Goal: Task Accomplishment & Management: Use online tool/utility

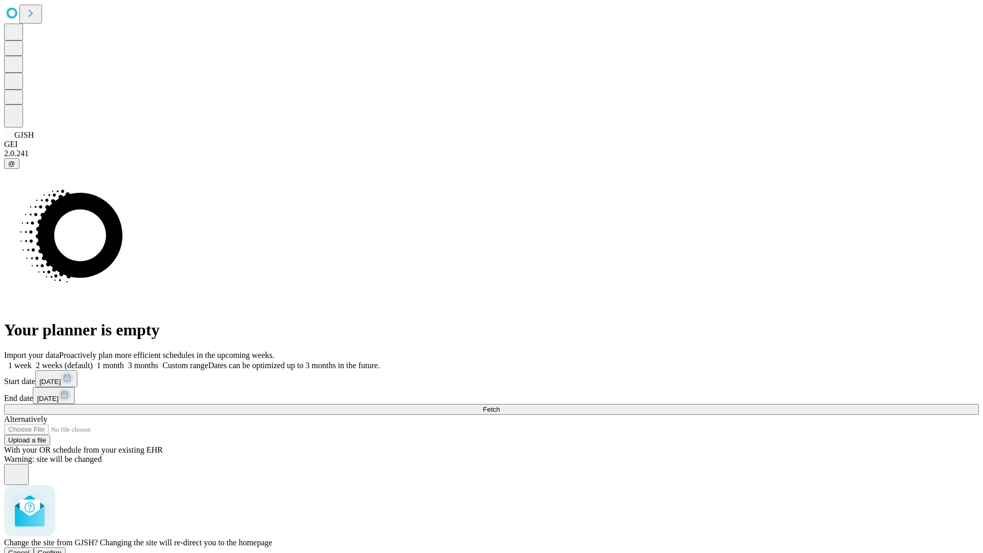
click at [62, 549] on span "Confirm" at bounding box center [50, 553] width 24 height 8
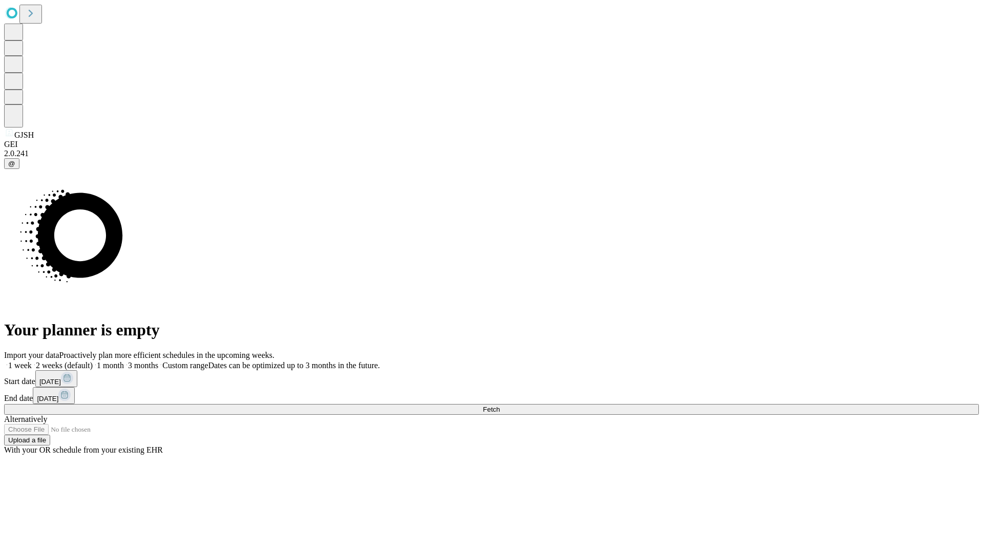
click at [32, 361] on label "1 week" at bounding box center [18, 365] width 28 height 9
click at [500, 405] on span "Fetch" at bounding box center [491, 409] width 17 height 8
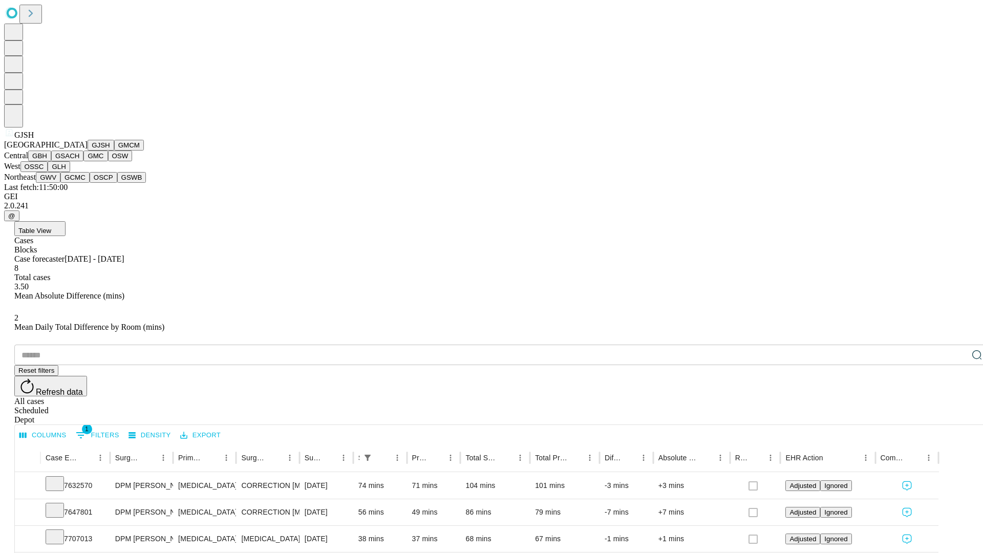
click at [114, 151] on button "GMCM" at bounding box center [129, 145] width 30 height 11
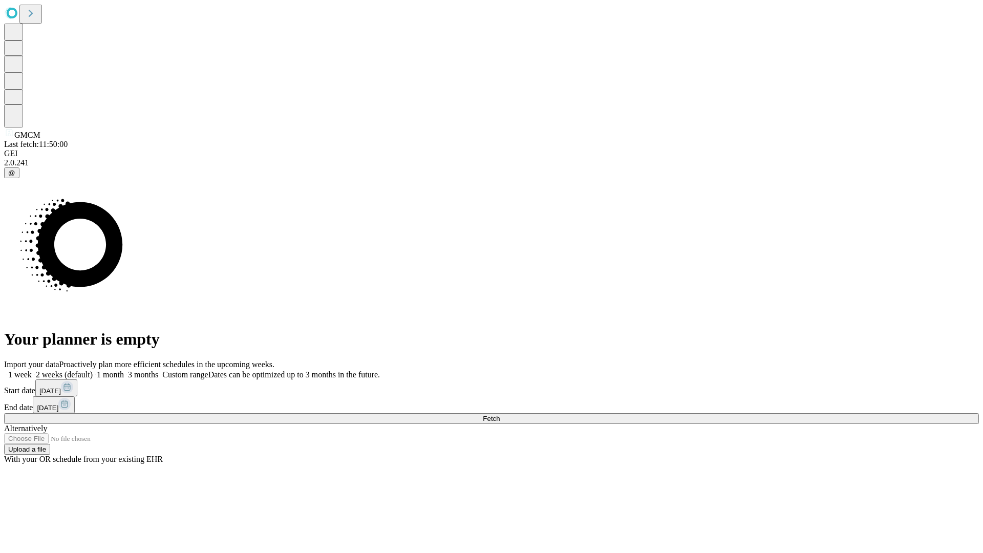
click at [32, 370] on label "1 week" at bounding box center [18, 374] width 28 height 9
click at [500, 415] on span "Fetch" at bounding box center [491, 419] width 17 height 8
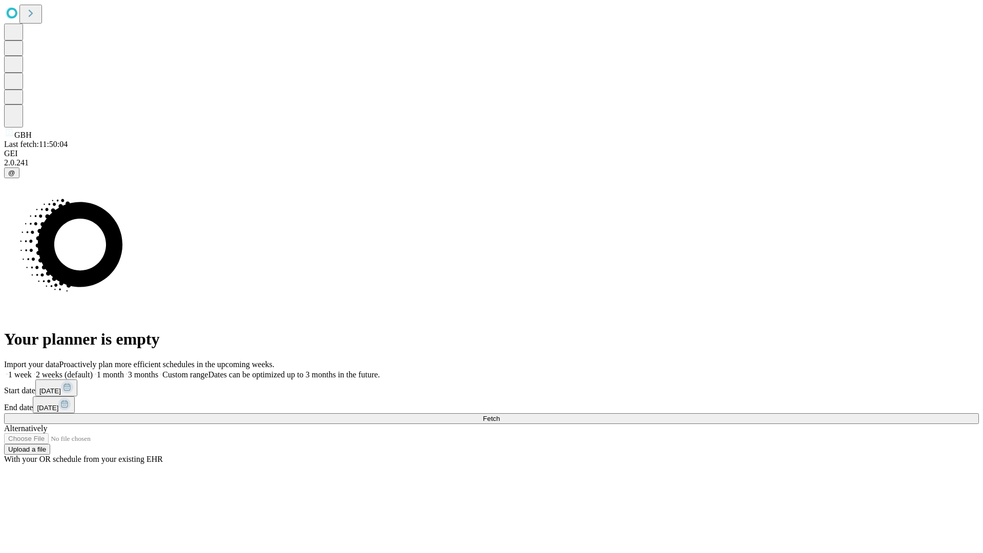
click at [32, 370] on label "1 week" at bounding box center [18, 374] width 28 height 9
click at [500, 415] on span "Fetch" at bounding box center [491, 419] width 17 height 8
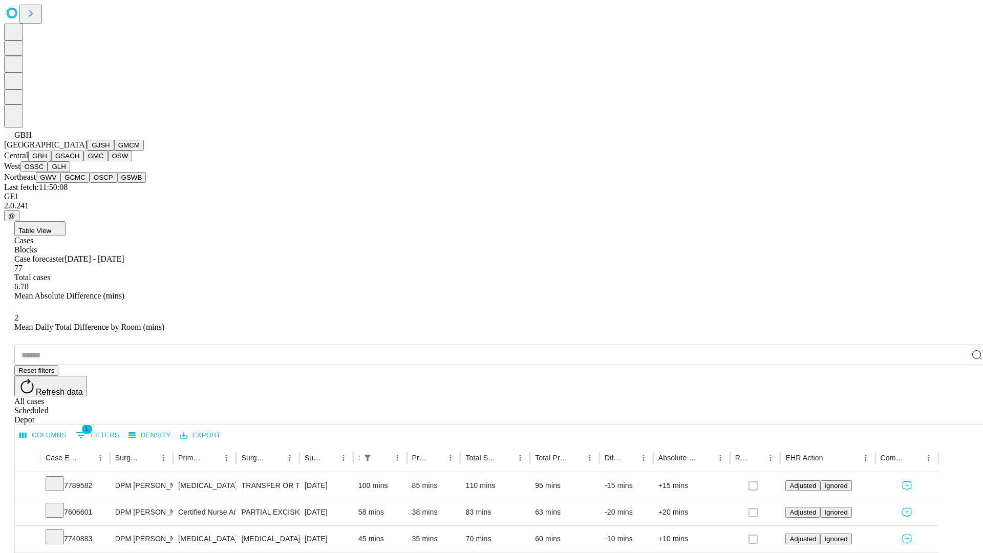
click at [79, 161] on button "GSACH" at bounding box center [67, 156] width 32 height 11
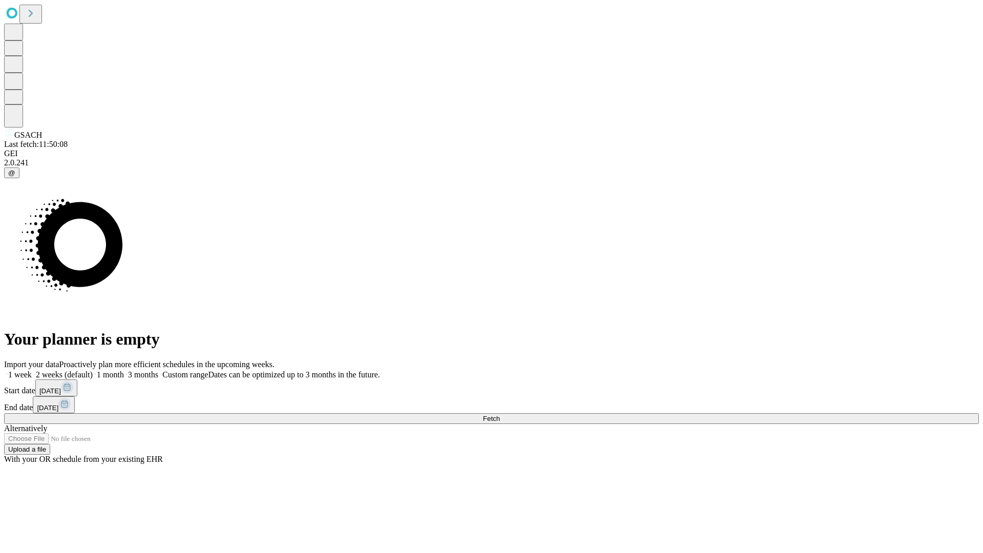
click at [32, 370] on label "1 week" at bounding box center [18, 374] width 28 height 9
click at [500, 415] on span "Fetch" at bounding box center [491, 419] width 17 height 8
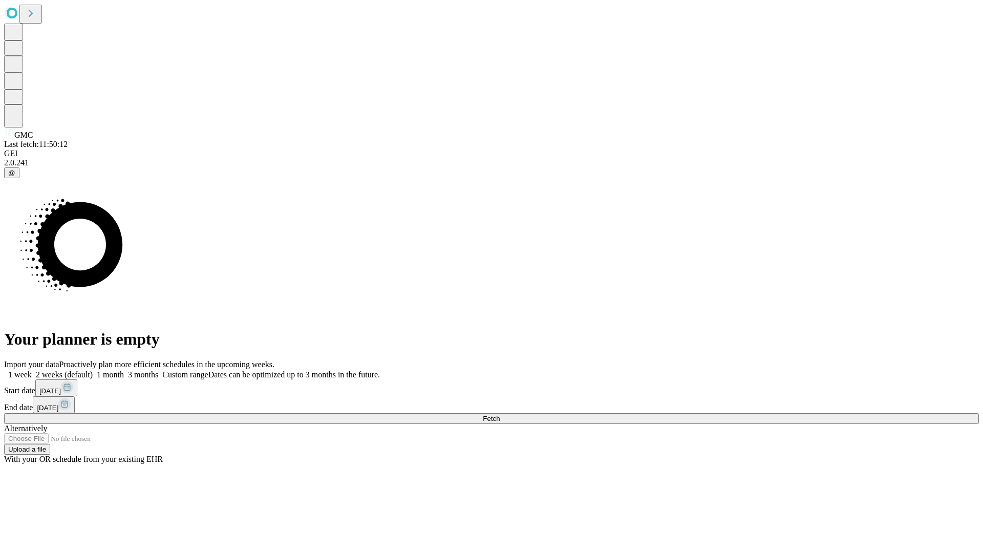
click at [500, 415] on span "Fetch" at bounding box center [491, 419] width 17 height 8
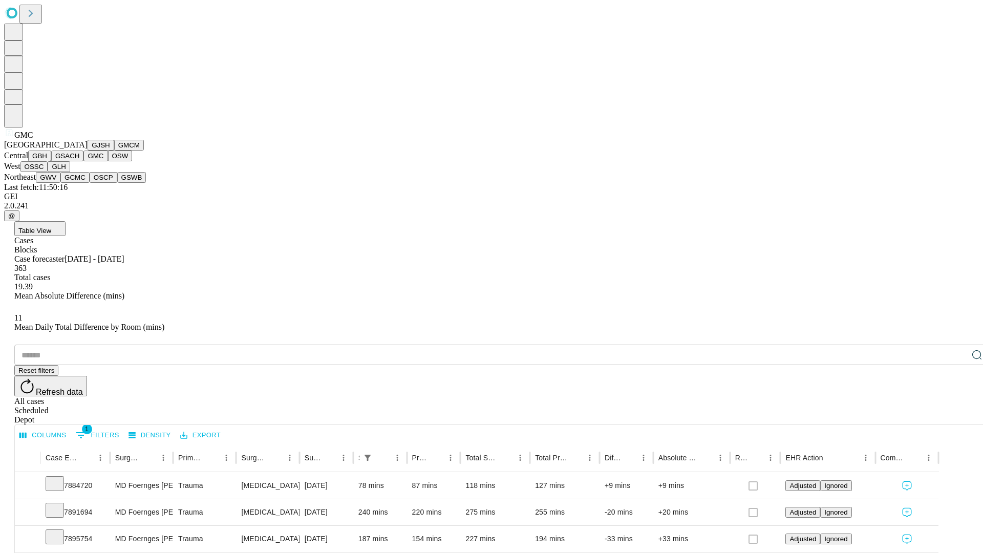
click at [108, 161] on button "OSW" at bounding box center [120, 156] width 25 height 11
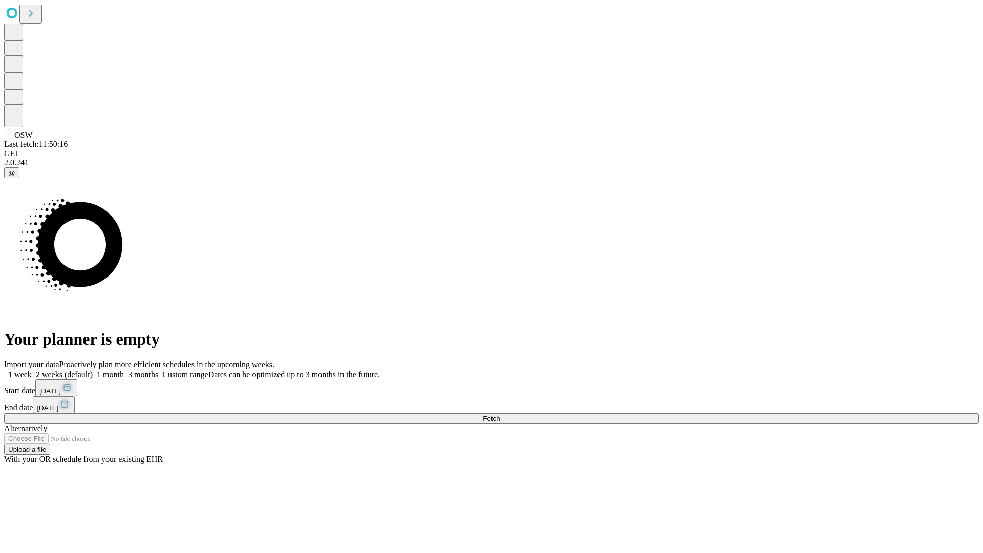
click at [32, 370] on label "1 week" at bounding box center [18, 374] width 28 height 9
click at [500, 415] on span "Fetch" at bounding box center [491, 419] width 17 height 8
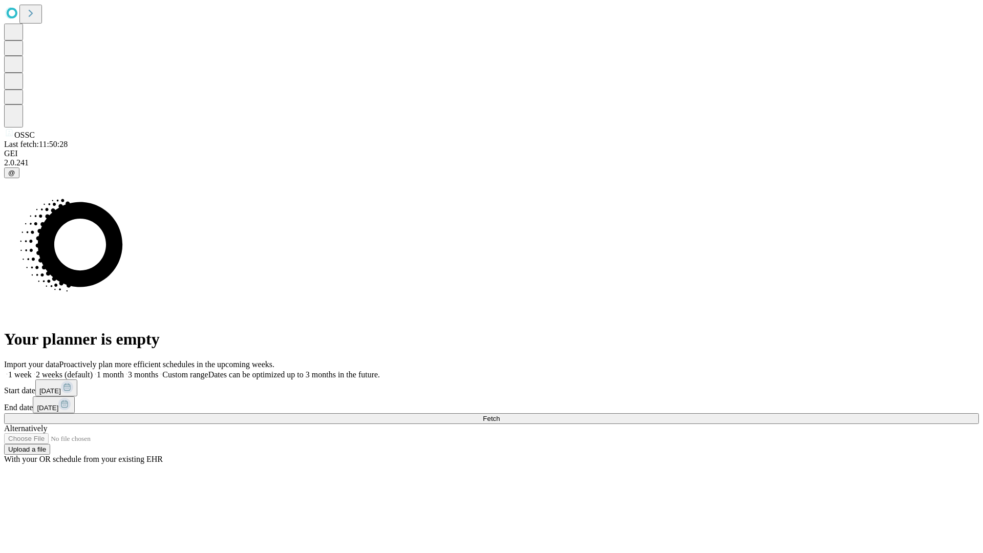
click at [32, 370] on label "1 week" at bounding box center [18, 374] width 28 height 9
click at [500, 415] on span "Fetch" at bounding box center [491, 419] width 17 height 8
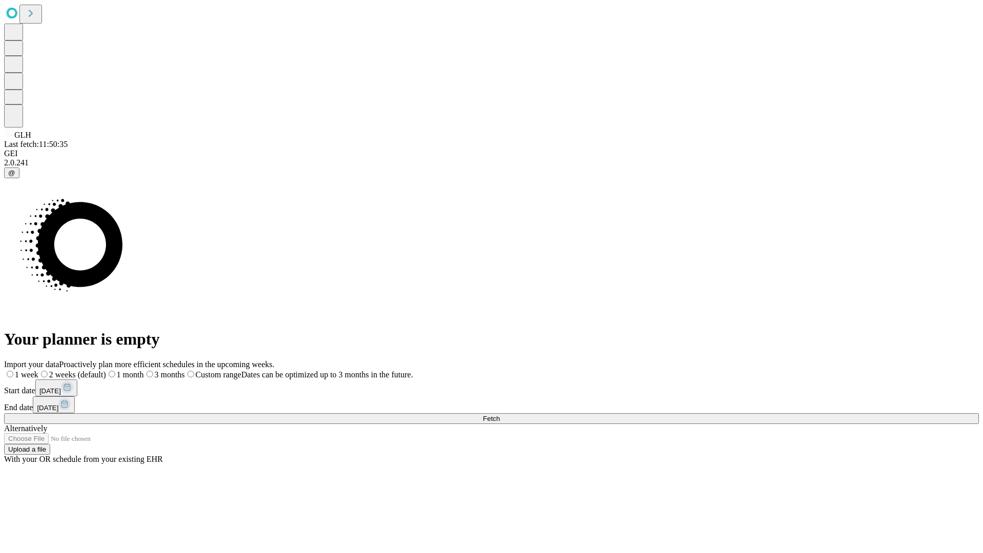
click at [38, 370] on label "1 week" at bounding box center [21, 374] width 34 height 9
click at [500, 415] on span "Fetch" at bounding box center [491, 419] width 17 height 8
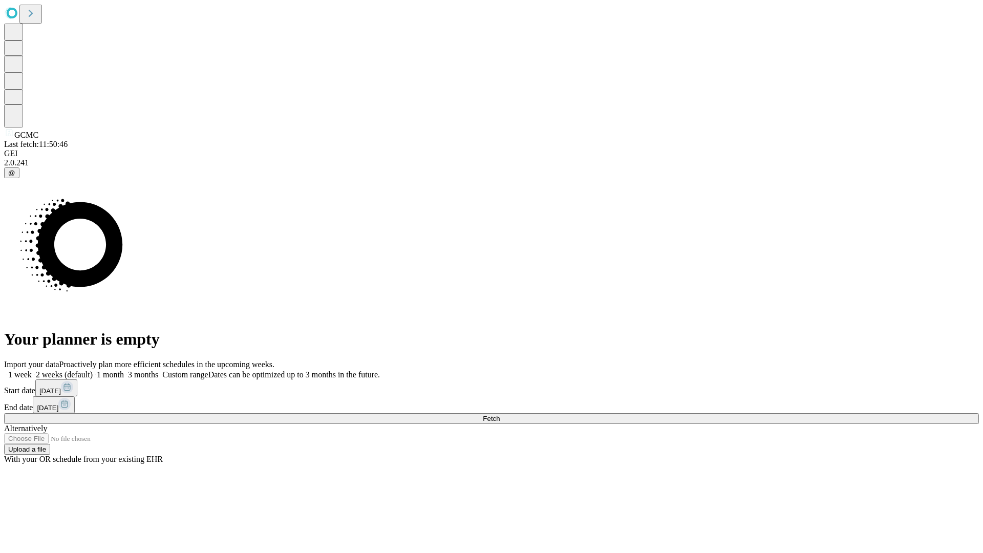
click at [32, 370] on label "1 week" at bounding box center [18, 374] width 28 height 9
click at [500, 415] on span "Fetch" at bounding box center [491, 419] width 17 height 8
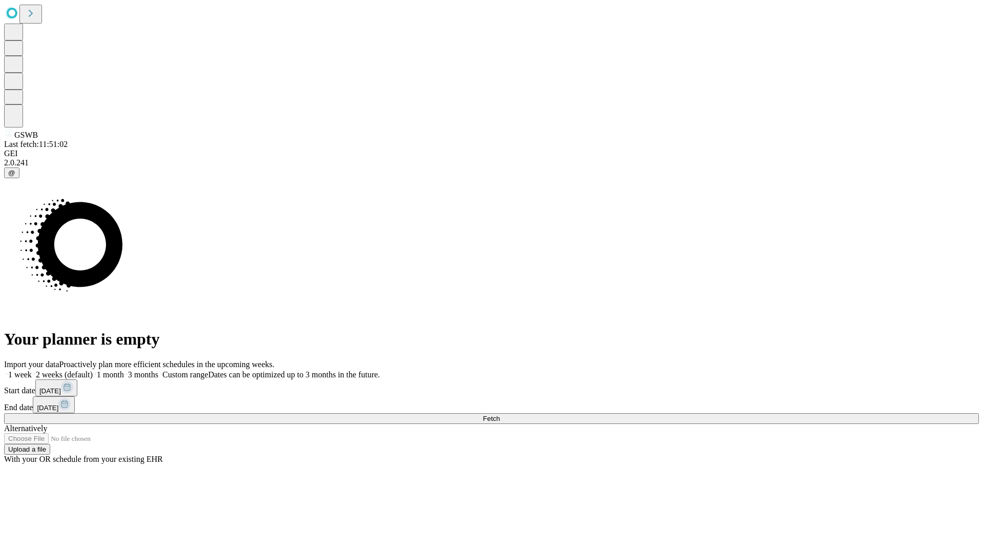
click at [32, 370] on label "1 week" at bounding box center [18, 374] width 28 height 9
click at [500, 415] on span "Fetch" at bounding box center [491, 419] width 17 height 8
